Goal: Use online tool/utility: Utilize a website feature to perform a specific function

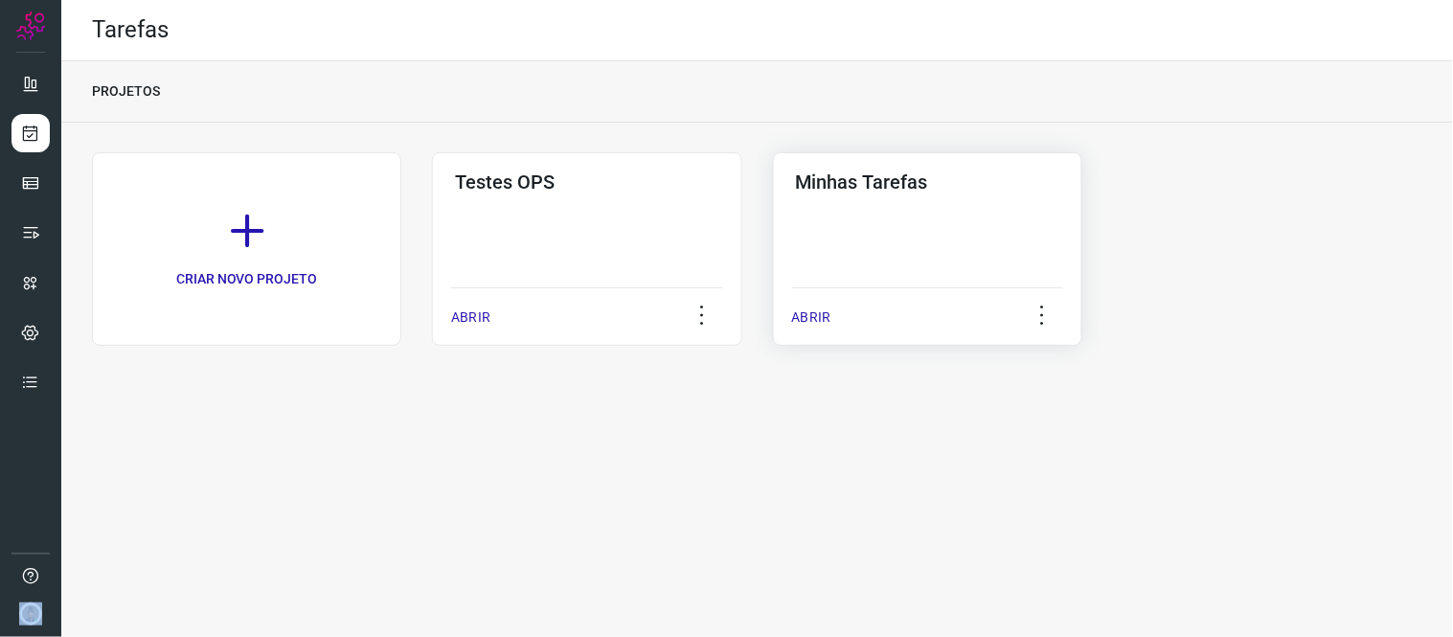
click at [883, 231] on div "Minhas Tarefas ABRIR" at bounding box center [927, 248] width 309 height 193
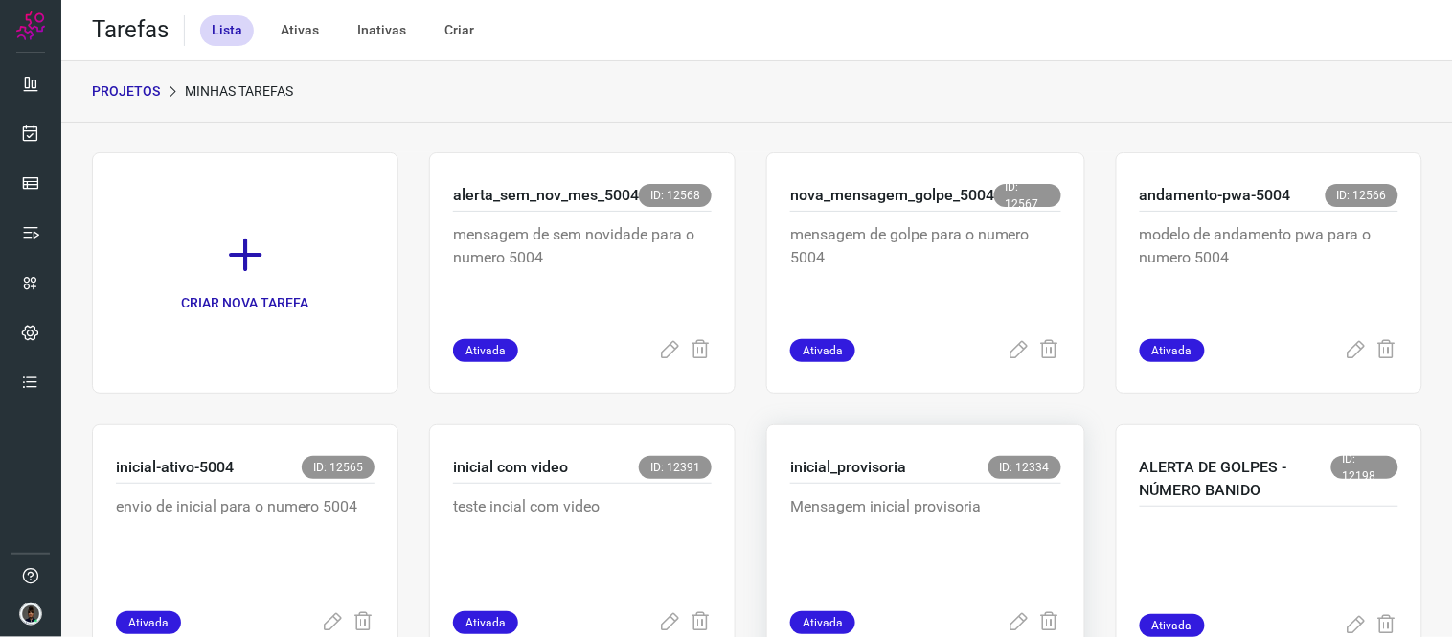
click at [827, 485] on div "Mensagem inicial provisoria" at bounding box center [925, 547] width 271 height 127
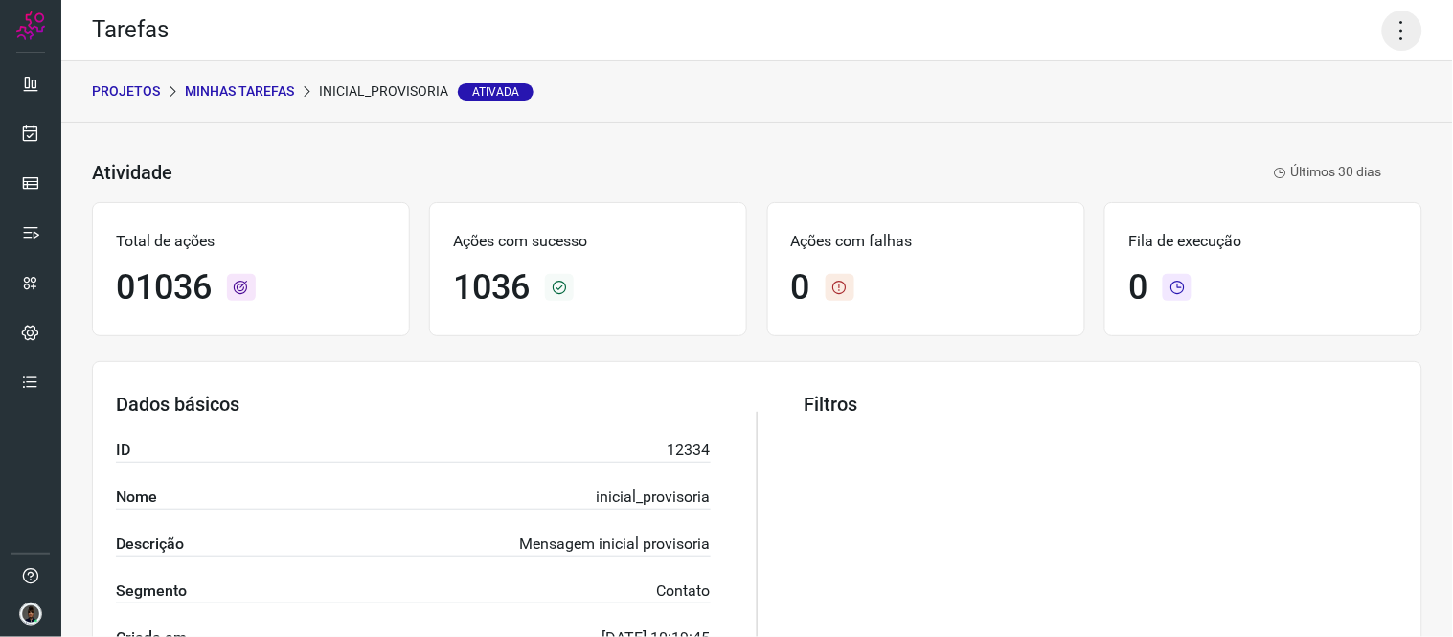
click at [1382, 32] on icon at bounding box center [1402, 31] width 40 height 40
click at [1265, 135] on li "Executar" at bounding box center [1318, 124] width 174 height 31
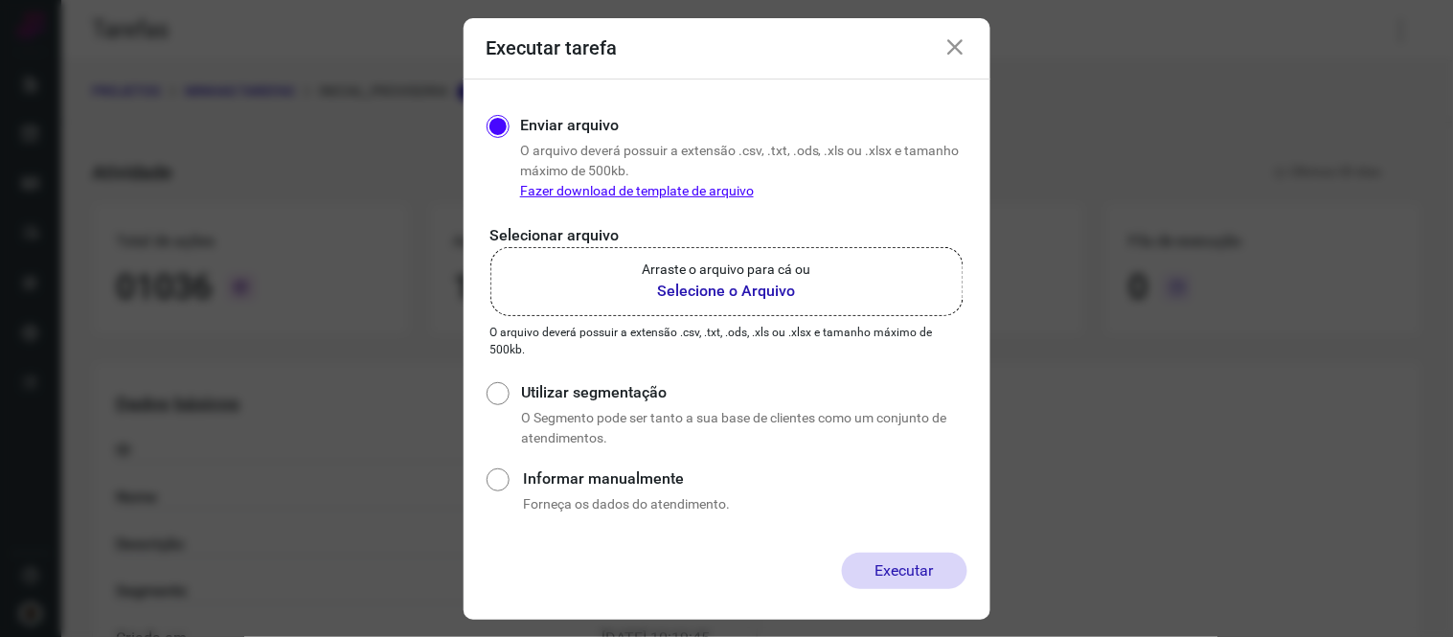
click at [730, 287] on b "Selecione o Arquivo" at bounding box center [727, 291] width 169 height 23
click at [0, 0] on input "Arraste o arquivo para cá ou Selecione o Arquivo" at bounding box center [0, 0] width 0 height 0
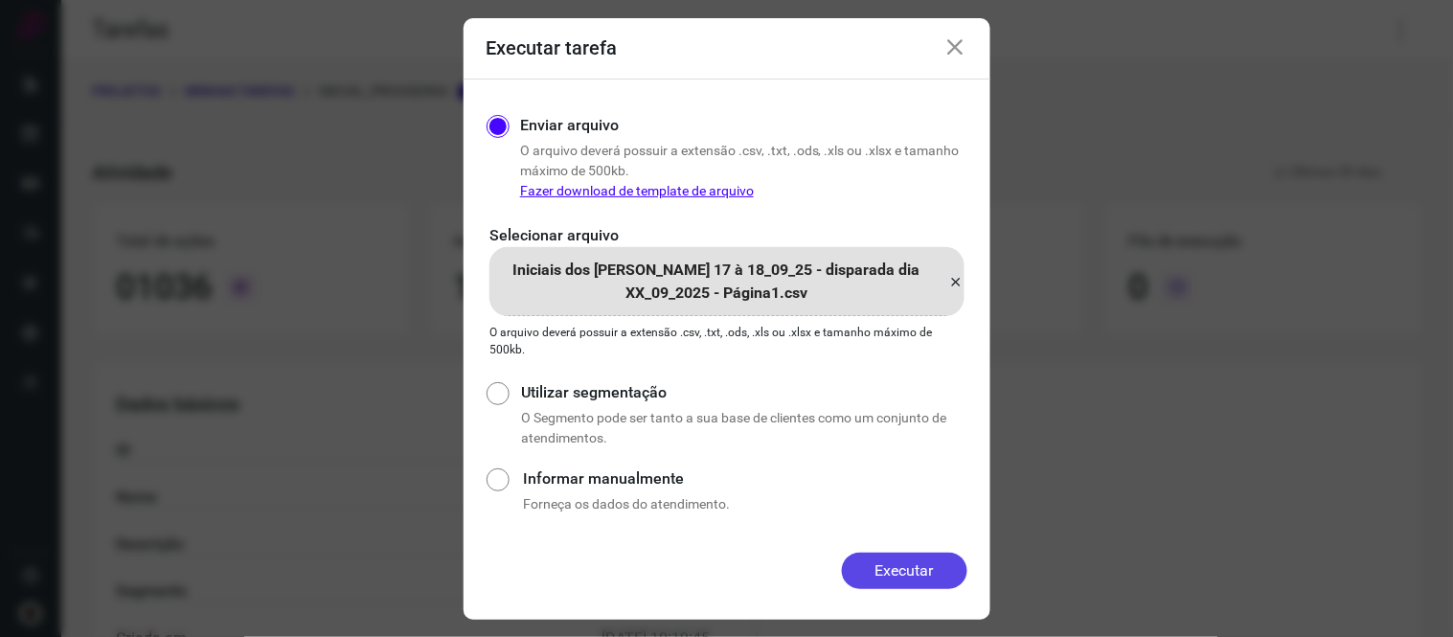
click at [886, 553] on button "Executar" at bounding box center [904, 571] width 125 height 36
